Goal: Information Seeking & Learning: Learn about a topic

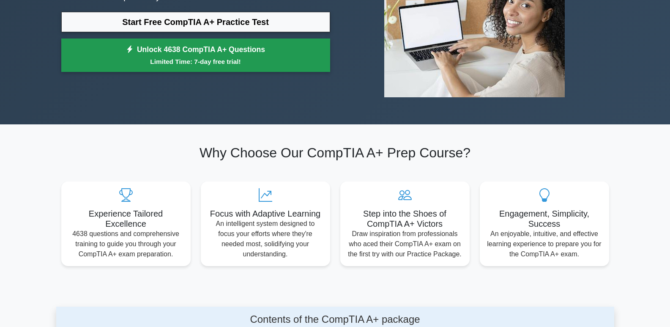
scroll to position [127, 0]
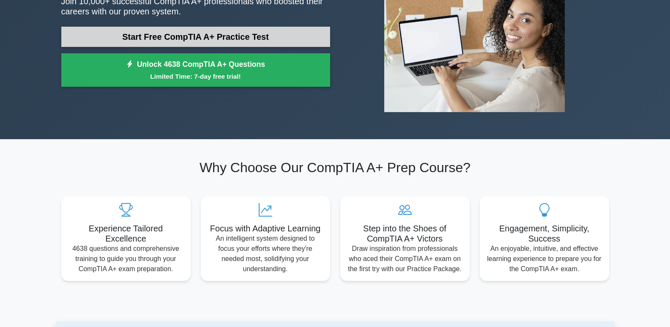
click at [194, 38] on link "Start Free CompTIA A+ Practice Test" at bounding box center [195, 37] width 269 height 20
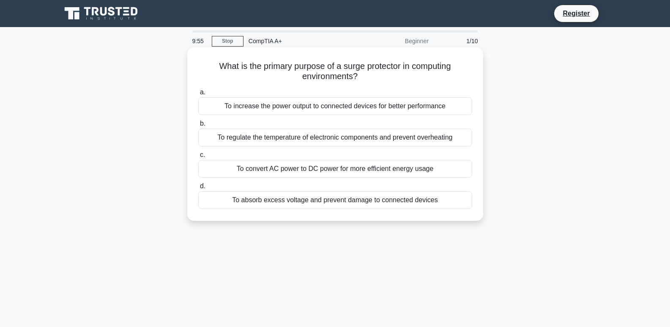
drag, startPoint x: 446, startPoint y: 209, endPoint x: 200, endPoint y: 54, distance: 290.4
click at [200, 54] on div "What is the primary purpose of a surge protector in computing environments? .sp…" at bounding box center [335, 134] width 289 height 167
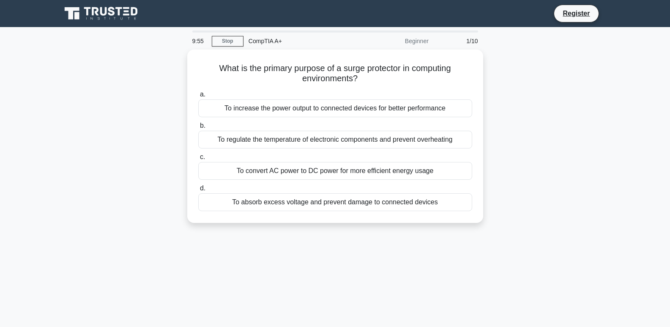
click at [104, 122] on div "What is the primary purpose of a surge protector in computing environments? .sp…" at bounding box center [335, 141] width 558 height 184
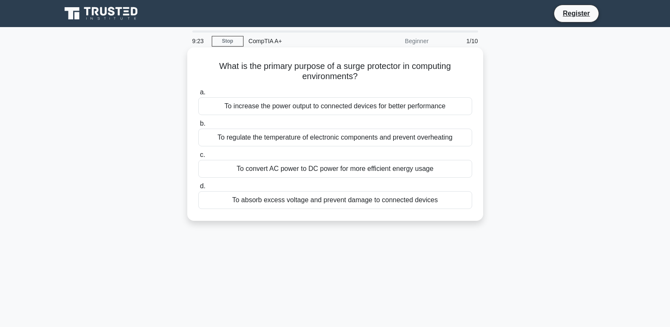
click at [352, 206] on div "To absorb excess voltage and prevent damage to connected devices" at bounding box center [335, 200] width 274 height 18
click at [198, 189] on input "d. To absorb excess voltage and prevent damage to connected devices" at bounding box center [198, 186] width 0 height 5
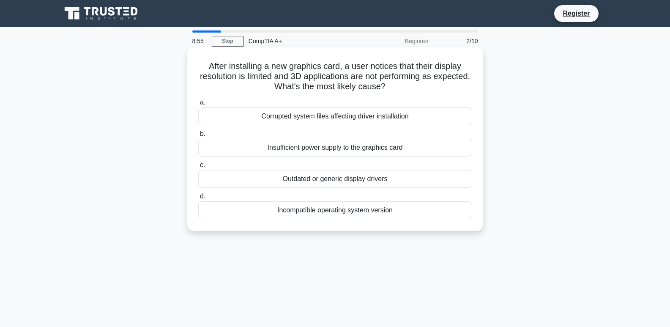
click at [333, 179] on div "Outdated or generic display drivers" at bounding box center [335, 179] width 274 height 18
click at [198, 168] on input "c. Outdated or generic display drivers" at bounding box center [198, 164] width 0 height 5
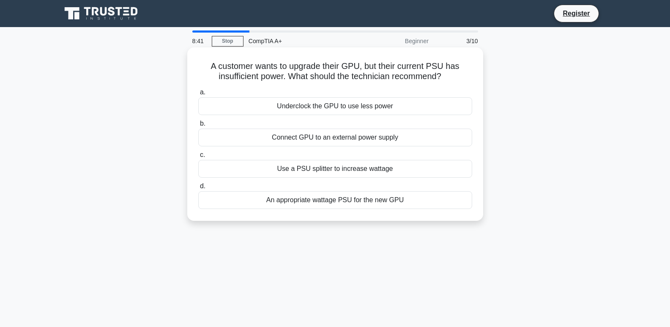
click at [422, 202] on div "An appropriate wattage PSU for the new GPU" at bounding box center [335, 200] width 274 height 18
click at [198, 189] on input "d. An appropriate wattage PSU for the new GPU" at bounding box center [198, 186] width 0 height 5
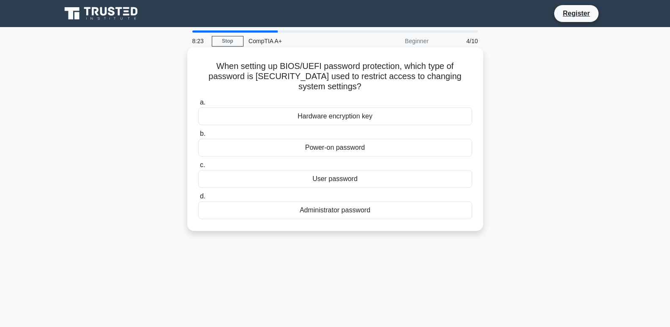
click at [341, 211] on div "Administrator password" at bounding box center [335, 210] width 274 height 18
click at [198, 199] on input "d. Administrator password" at bounding box center [198, 196] width 0 height 5
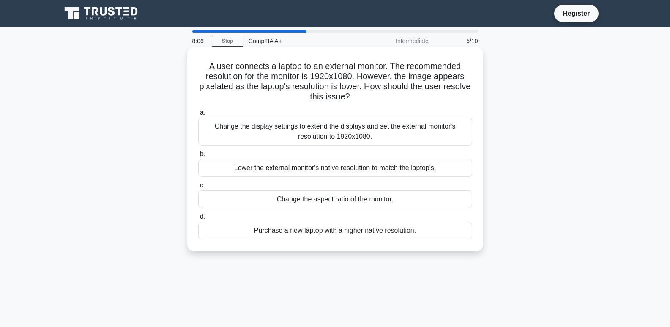
click at [323, 133] on div "Change the display settings to extend the displays and set the external monitor…" at bounding box center [335, 132] width 274 height 28
click at [198, 115] on input "a. Change the display settings to extend the displays and set the external moni…" at bounding box center [198, 112] width 0 height 5
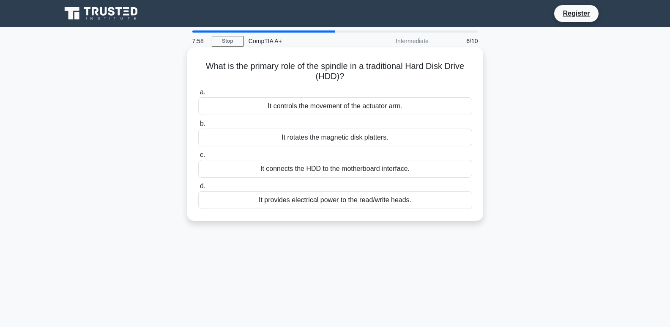
click at [282, 104] on div "It controls the movement of the actuator arm." at bounding box center [335, 106] width 274 height 18
click at [198, 95] on input "a. It controls the movement of the actuator arm." at bounding box center [198, 92] width 0 height 5
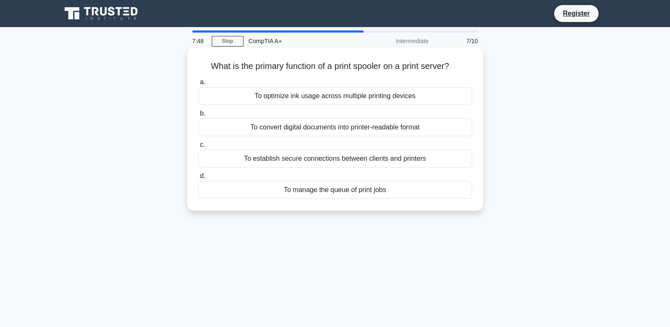
click at [255, 129] on div "To convert digital documents into printer-readable format" at bounding box center [335, 127] width 274 height 18
click at [198, 116] on input "b. To convert digital documents into printer-readable format" at bounding box center [198, 113] width 0 height 5
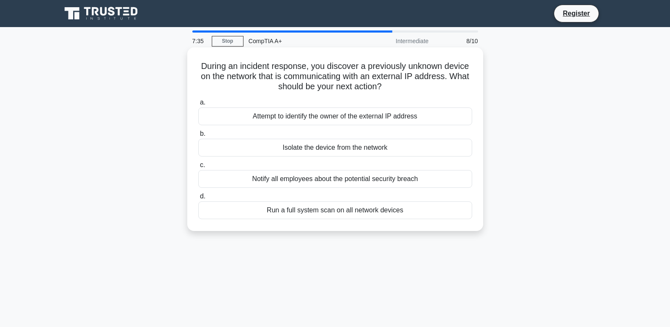
click at [234, 147] on div "Isolate the device from the network" at bounding box center [335, 148] width 274 height 18
click at [198, 137] on input "b. Isolate the device from the network" at bounding box center [198, 133] width 0 height 5
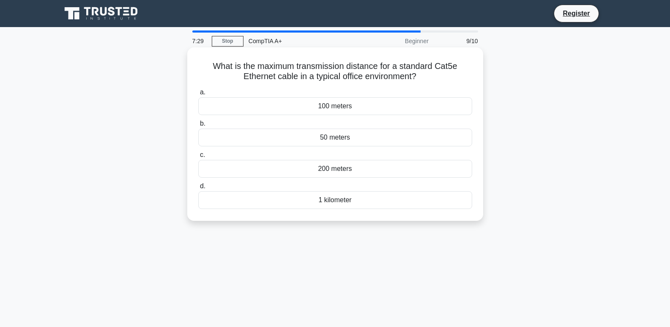
click at [313, 173] on div "200 meters" at bounding box center [335, 169] width 274 height 18
click at [198, 158] on input "c. 200 meters" at bounding box center [198, 154] width 0 height 5
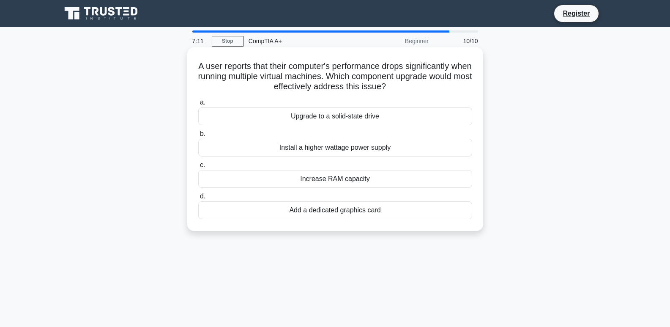
click at [322, 208] on div "Add a dedicated graphics card" at bounding box center [335, 210] width 274 height 18
click at [198, 199] on input "d. Add a dedicated graphics card" at bounding box center [198, 196] width 0 height 5
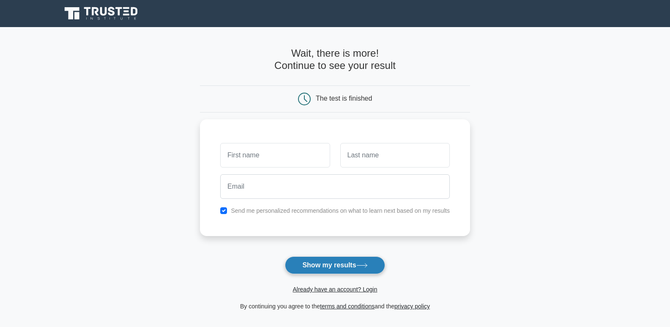
click at [327, 264] on button "Show my results" at bounding box center [335, 265] width 100 height 18
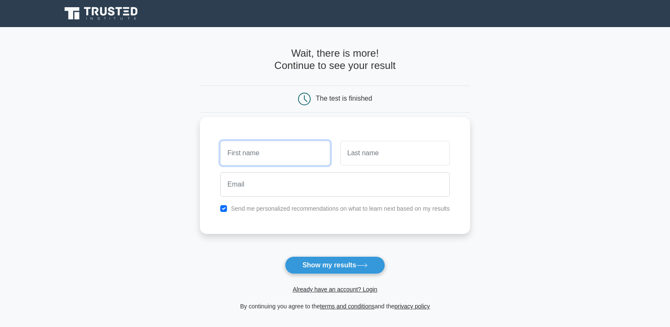
click at [290, 149] on input "text" at bounding box center [275, 153] width 110 height 25
type input "pookie"
click at [373, 162] on input "text" at bounding box center [395, 153] width 110 height 25
type input "dookie"
drag, startPoint x: 235, startPoint y: 169, endPoint x: 237, endPoint y: 173, distance: 4.7
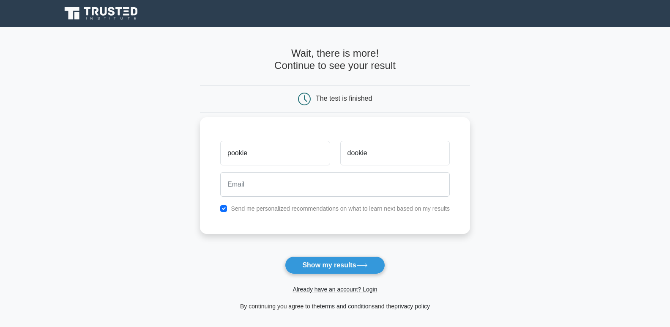
click at [237, 172] on div at bounding box center [335, 184] width 240 height 31
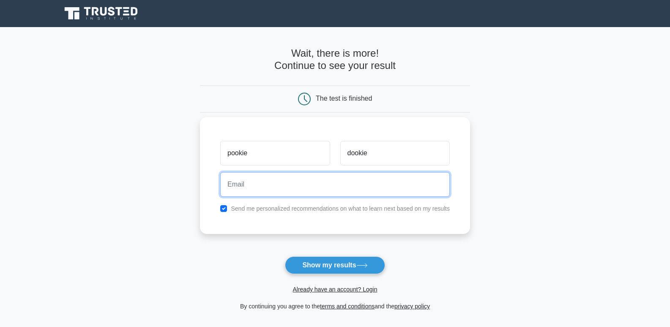
click at [239, 180] on input "email" at bounding box center [335, 184] width 230 height 25
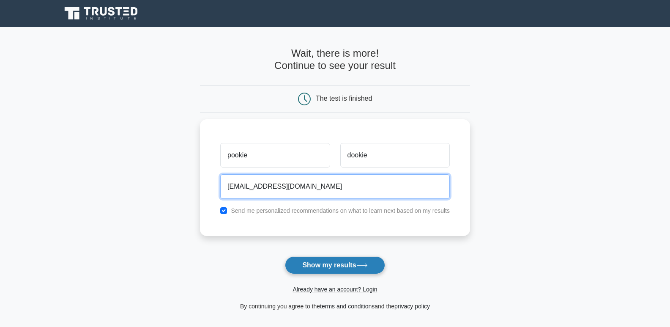
type input "[EMAIL_ADDRESS][DOMAIN_NAME]"
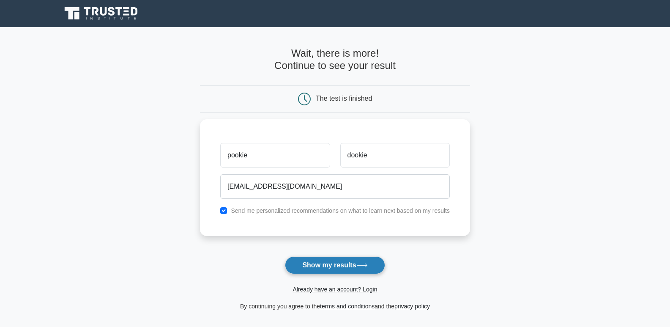
click at [318, 266] on button "Show my results" at bounding box center [335, 265] width 100 height 18
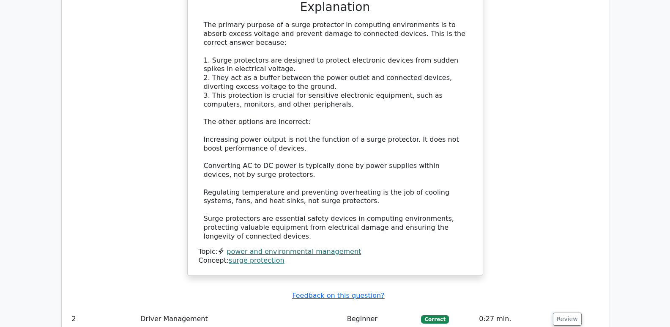
scroll to position [1142, 0]
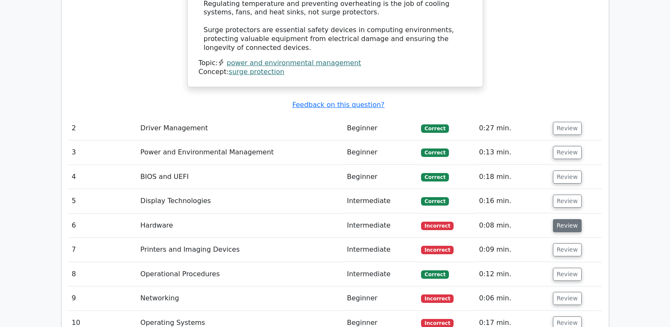
click at [563, 219] on button "Review" at bounding box center [567, 225] width 29 height 13
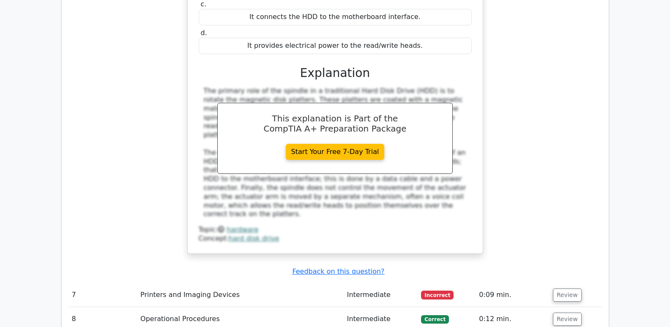
scroll to position [1607, 0]
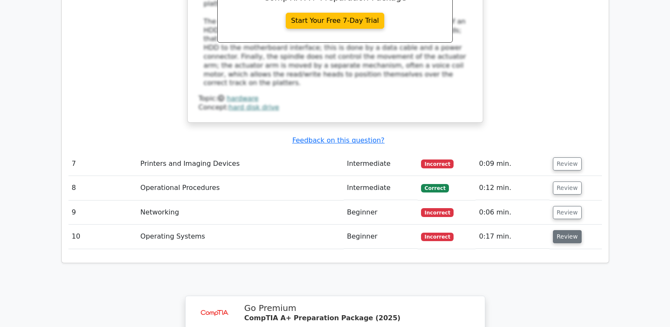
click at [553, 230] on button "Review" at bounding box center [567, 236] width 29 height 13
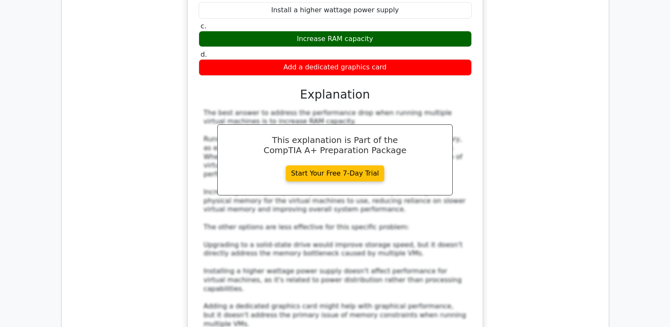
scroll to position [1937, 0]
